Goal: Information Seeking & Learning: Learn about a topic

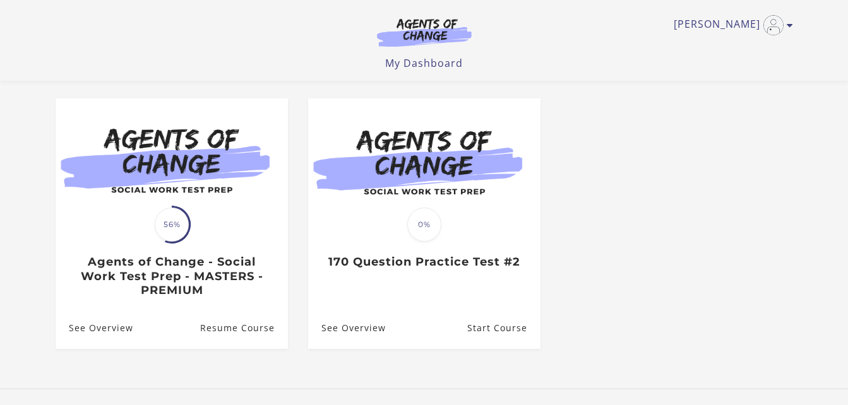
scroll to position [105, 0]
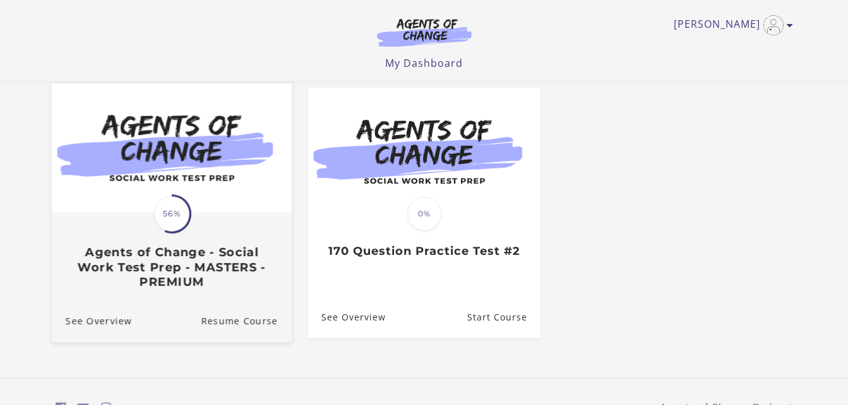
click at [150, 260] on h3 "Agents of Change - Social Work Test Prep - MASTERS - PREMIUM" at bounding box center [171, 267] width 212 height 44
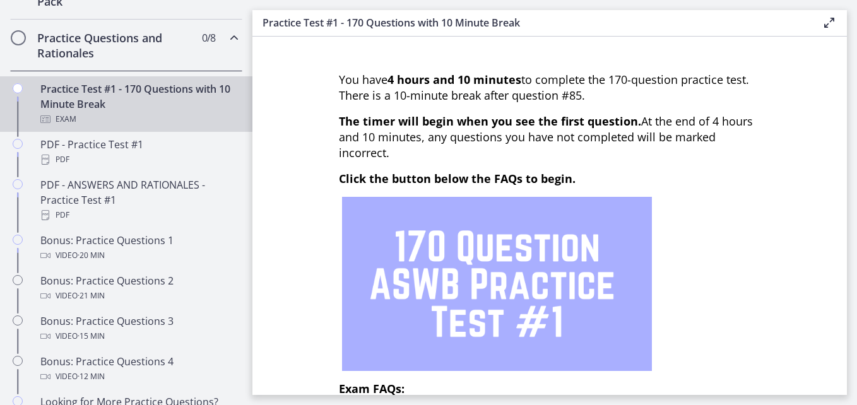
scroll to position [629, 0]
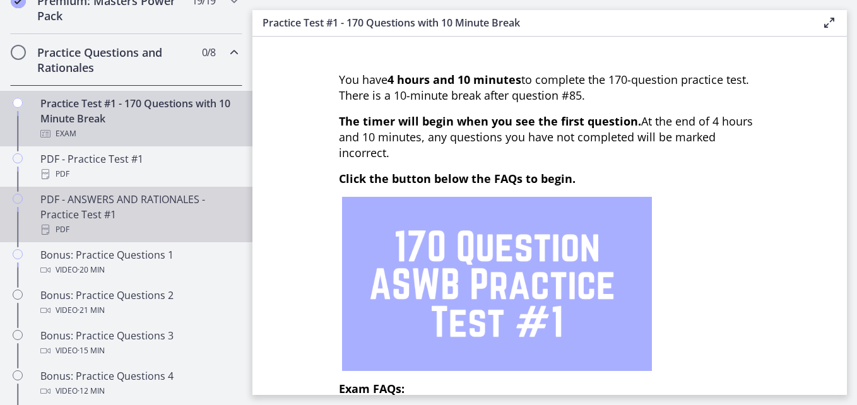
click at [146, 225] on div "PDF - ANSWERS AND RATIONALES - Practice Test #1 PDF" at bounding box center [138, 214] width 197 height 45
